Goal: Browse casually: Explore the website without a specific task or goal

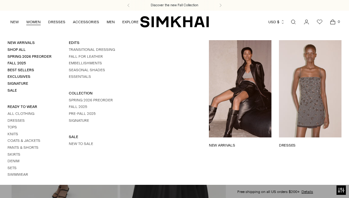
scroll to position [2, 0]
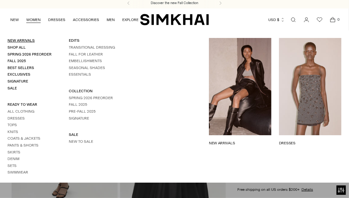
click at [20, 39] on link "New Arrivals" at bounding box center [21, 40] width 27 height 4
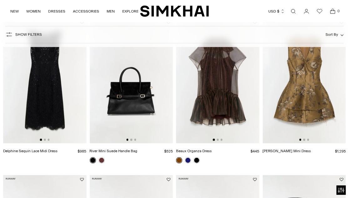
scroll to position [75, 0]
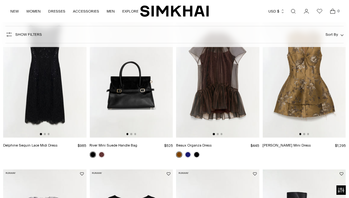
click at [294, 83] on img at bounding box center [305, 74] width 84 height 125
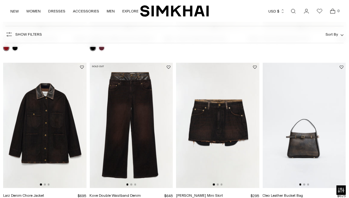
scroll to position [501, 0]
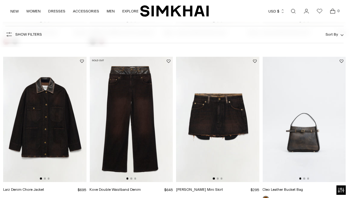
click at [140, 156] on img at bounding box center [132, 119] width 84 height 125
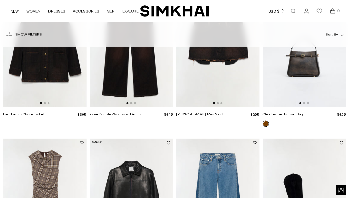
scroll to position [626, 0]
